Goal: Transaction & Acquisition: Purchase product/service

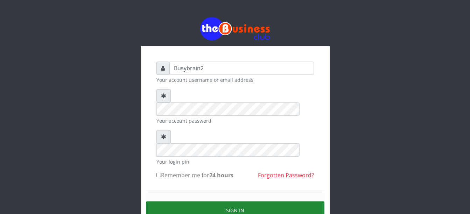
click at [239, 201] on button "Sign in" at bounding box center [235, 210] width 178 height 18
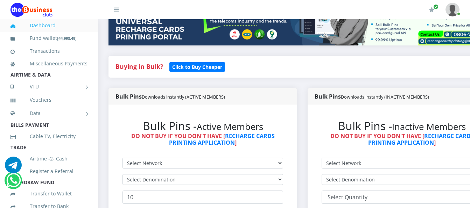
scroll to position [140, 0]
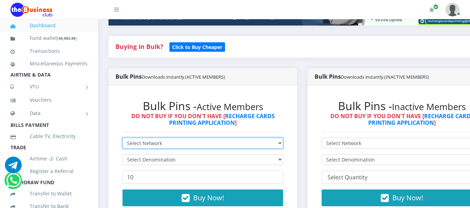
click at [248, 138] on select "Select Network MTN Globacom 9Mobile Airtel" at bounding box center [202, 143] width 160 height 11
select select "MTN"
click at [122, 138] on select "Select Network MTN Globacom 9Mobile Airtel" at bounding box center [202, 143] width 160 height 11
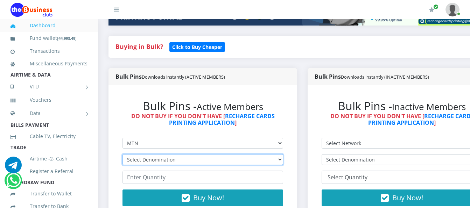
click at [248, 156] on select "Select Denomination MTN NGN100 - ₦96.99 MTN NGN200 - ₦193.98 MTN NGN400 - ₦387.…" at bounding box center [202, 159] width 160 height 11
select select "193.98-200"
click at [122, 154] on select "Select Denomination MTN NGN100 - ₦96.99 MTN NGN200 - ₦193.98 MTN NGN400 - ₦387.…" at bounding box center [202, 159] width 160 height 11
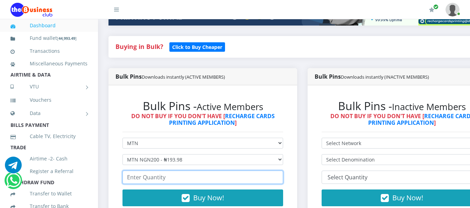
click at [248, 176] on input "number" at bounding box center [202, 177] width 160 height 13
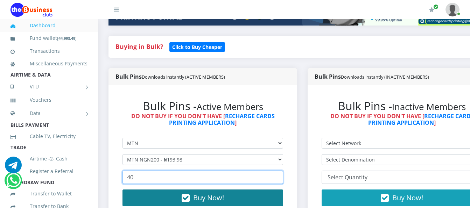
type input "40"
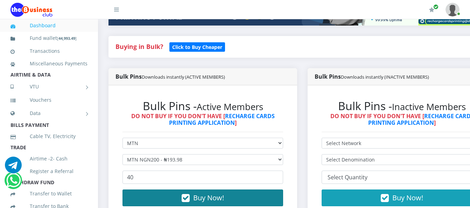
click at [253, 195] on button "Buy Now!" at bounding box center [202, 197] width 160 height 17
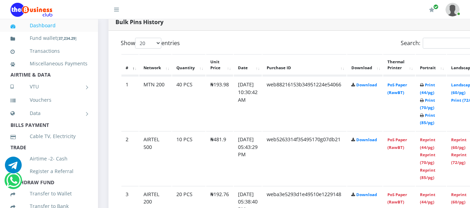
scroll to position [366, 0]
click at [407, 82] on link "PoS Paper (RawBT)" at bounding box center [397, 88] width 20 height 13
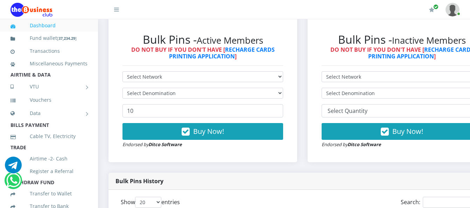
scroll to position [191, 0]
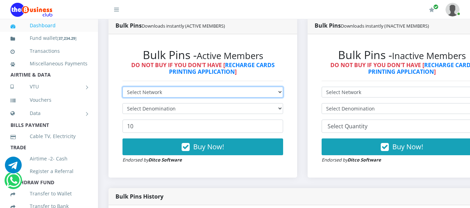
click at [205, 87] on select "Select Network MTN Globacom 9Mobile Airtel" at bounding box center [202, 92] width 160 height 11
select select "MTN"
click at [122, 87] on select "Select Network MTN Globacom 9Mobile Airtel" at bounding box center [202, 92] width 160 height 11
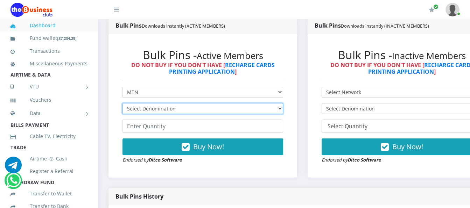
click at [245, 103] on select "Select Denomination MTN NGN100 - ₦96.99 MTN NGN200 - ₦193.98 MTN NGN400 - ₦387.…" at bounding box center [202, 108] width 160 height 11
select select "484.95-500"
click at [122, 103] on select "Select Denomination MTN NGN100 - ₦96.99 MTN NGN200 - ₦193.98 MTN NGN400 - ₦387.…" at bounding box center [202, 108] width 160 height 11
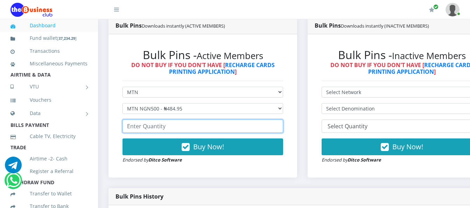
click at [239, 120] on input "number" at bounding box center [202, 126] width 160 height 13
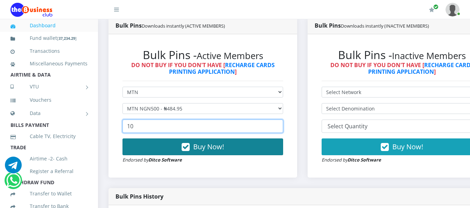
type input "10"
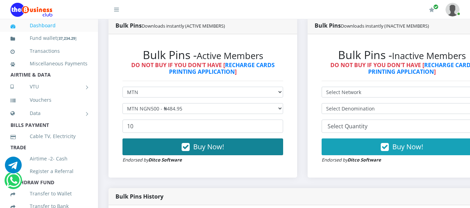
click at [200, 142] on span "Buy Now!" at bounding box center [208, 146] width 31 height 9
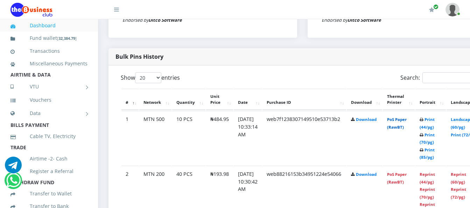
click at [405, 122] on link "PoS Paper (RawBT)" at bounding box center [397, 123] width 20 height 13
